Goal: Find specific page/section: Find specific page/section

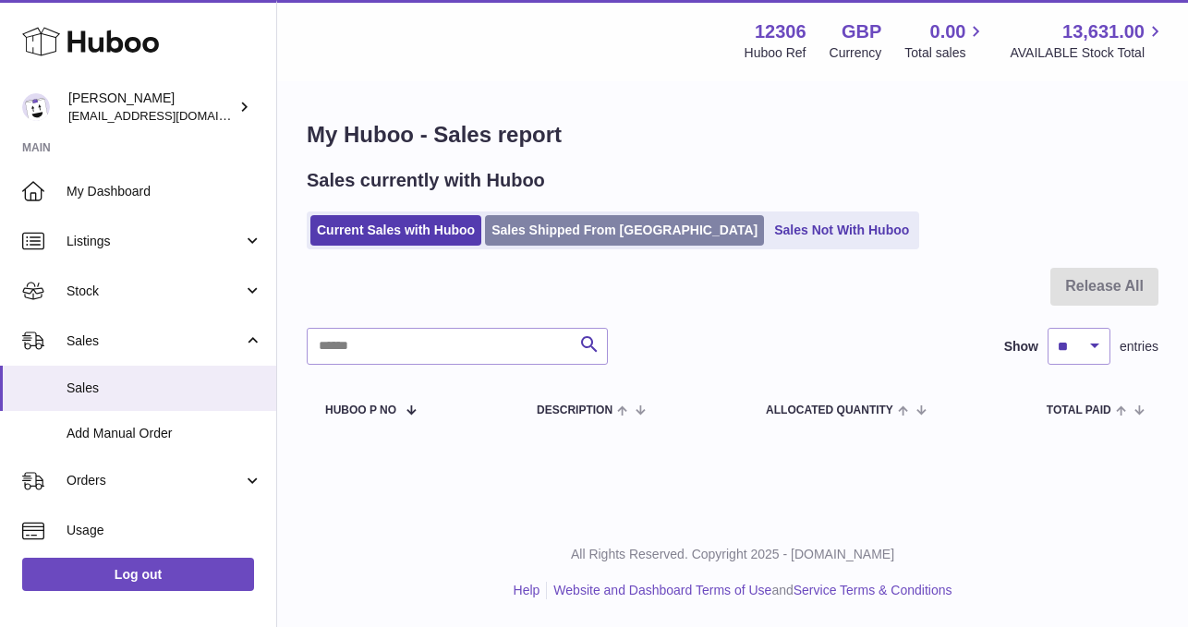
click at [539, 230] on link "Sales Shipped From [GEOGRAPHIC_DATA]" at bounding box center [624, 230] width 279 height 30
click at [565, 238] on link "Sales Shipped From [GEOGRAPHIC_DATA]" at bounding box center [624, 230] width 279 height 30
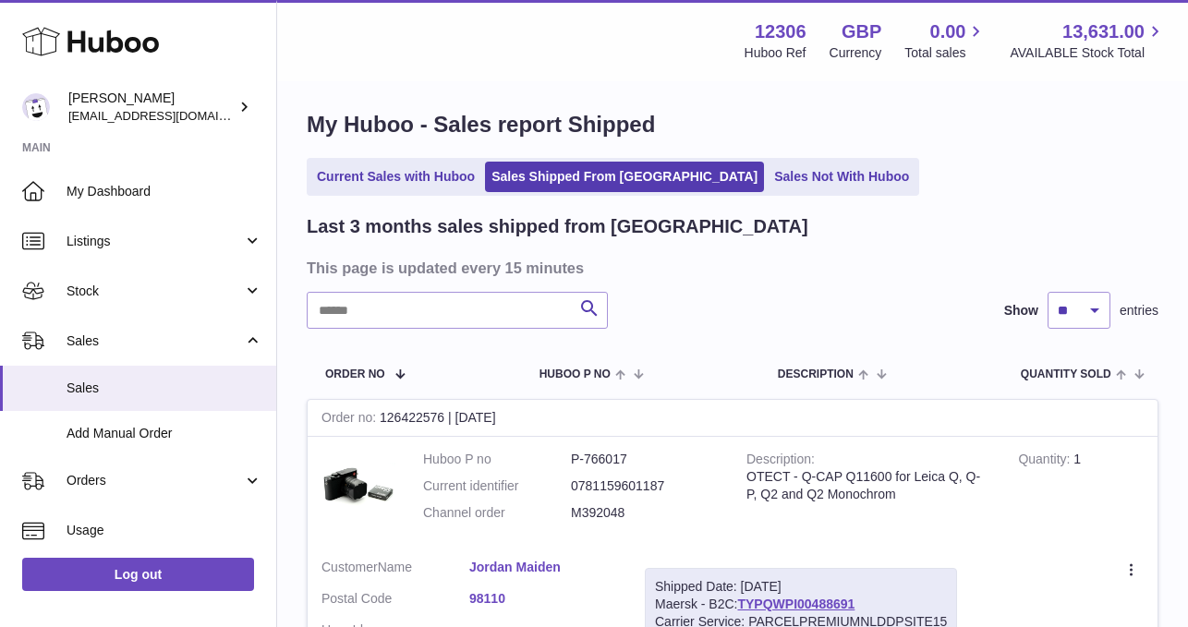
scroll to position [9, 0]
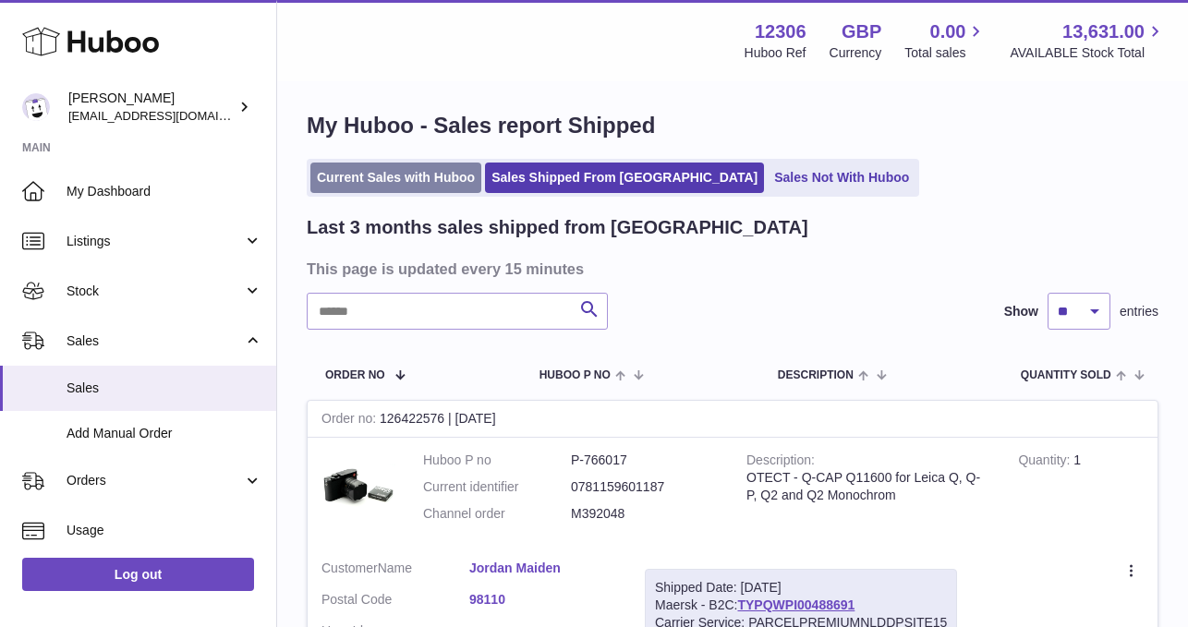
click at [384, 167] on link "Current Sales with Huboo" at bounding box center [395, 178] width 171 height 30
